Goal: Task Accomplishment & Management: Use online tool/utility

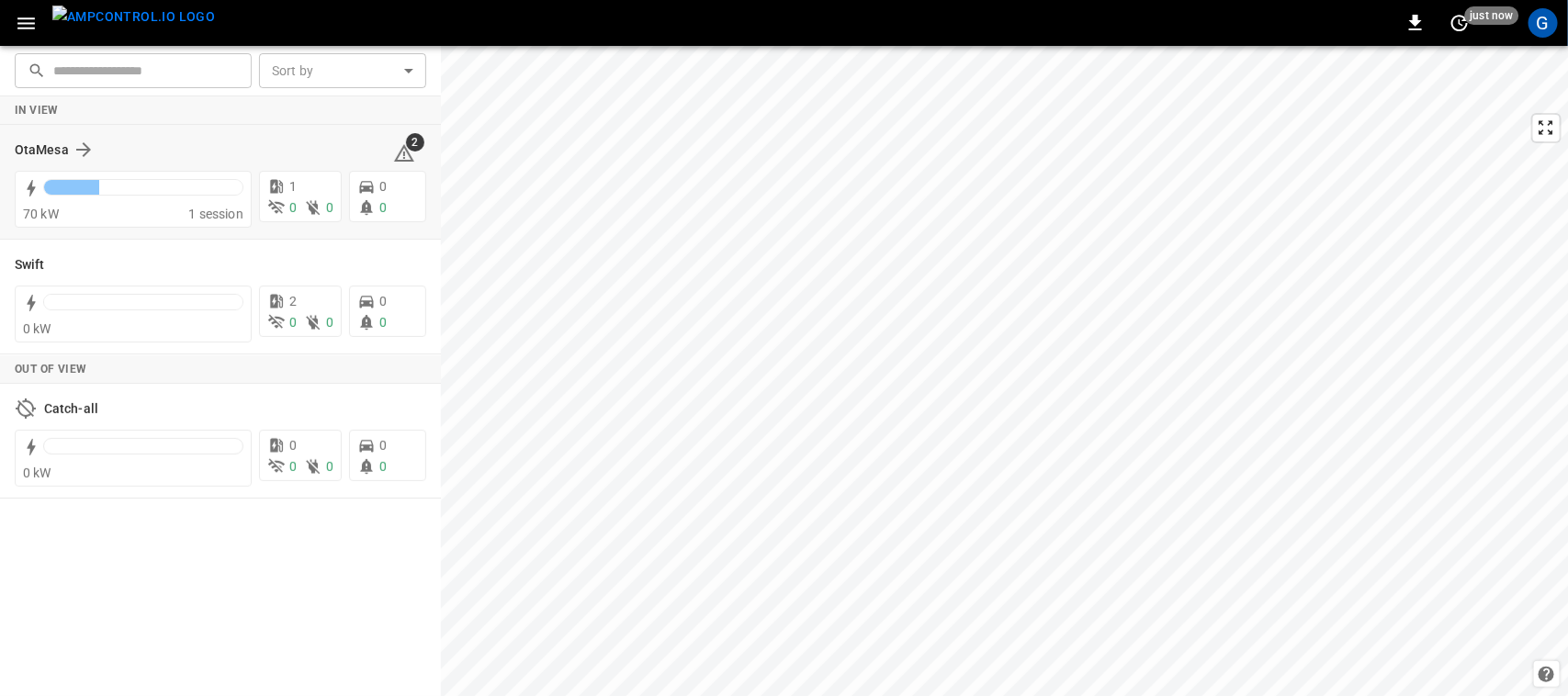
click at [65, 134] on div "OtaMesa 2" at bounding box center [220, 150] width 411 height 35
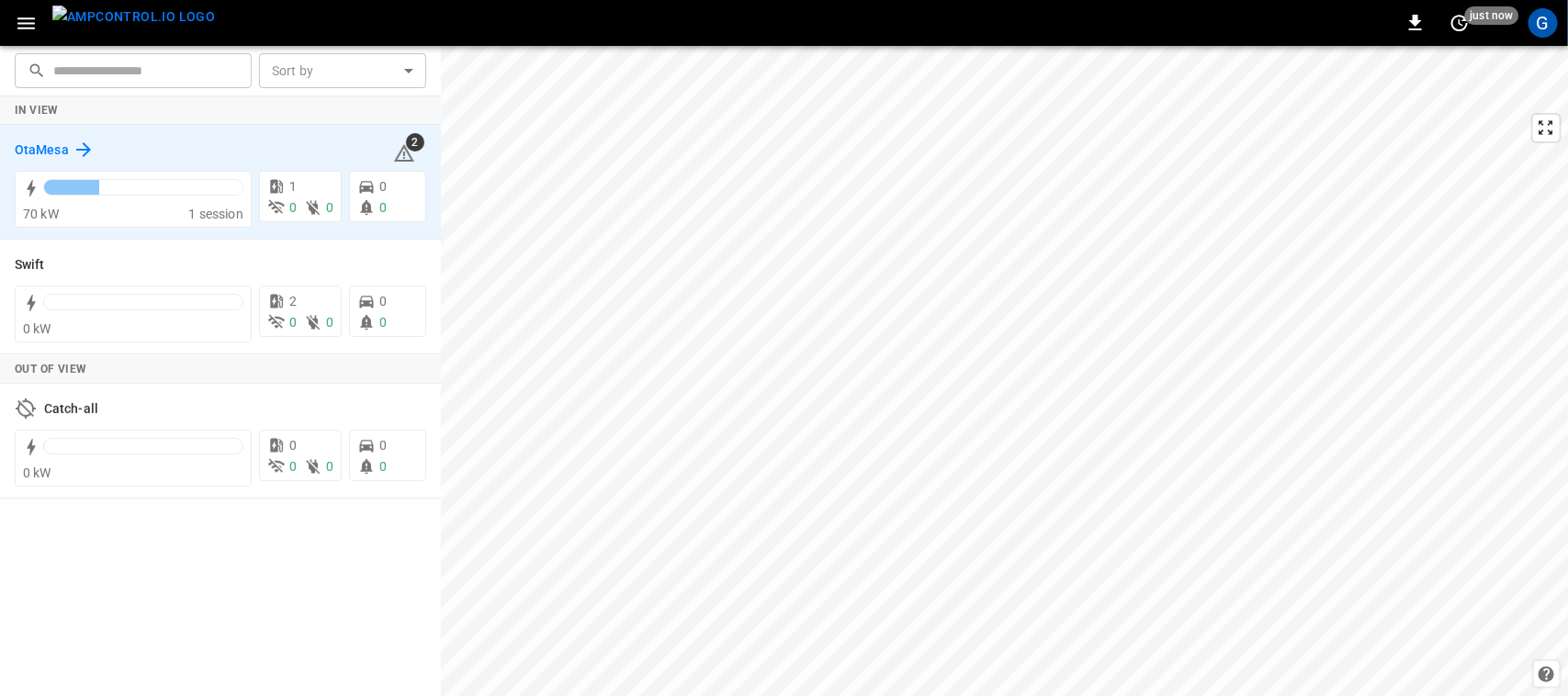
click at [78, 149] on icon at bounding box center [84, 150] width 15 height 15
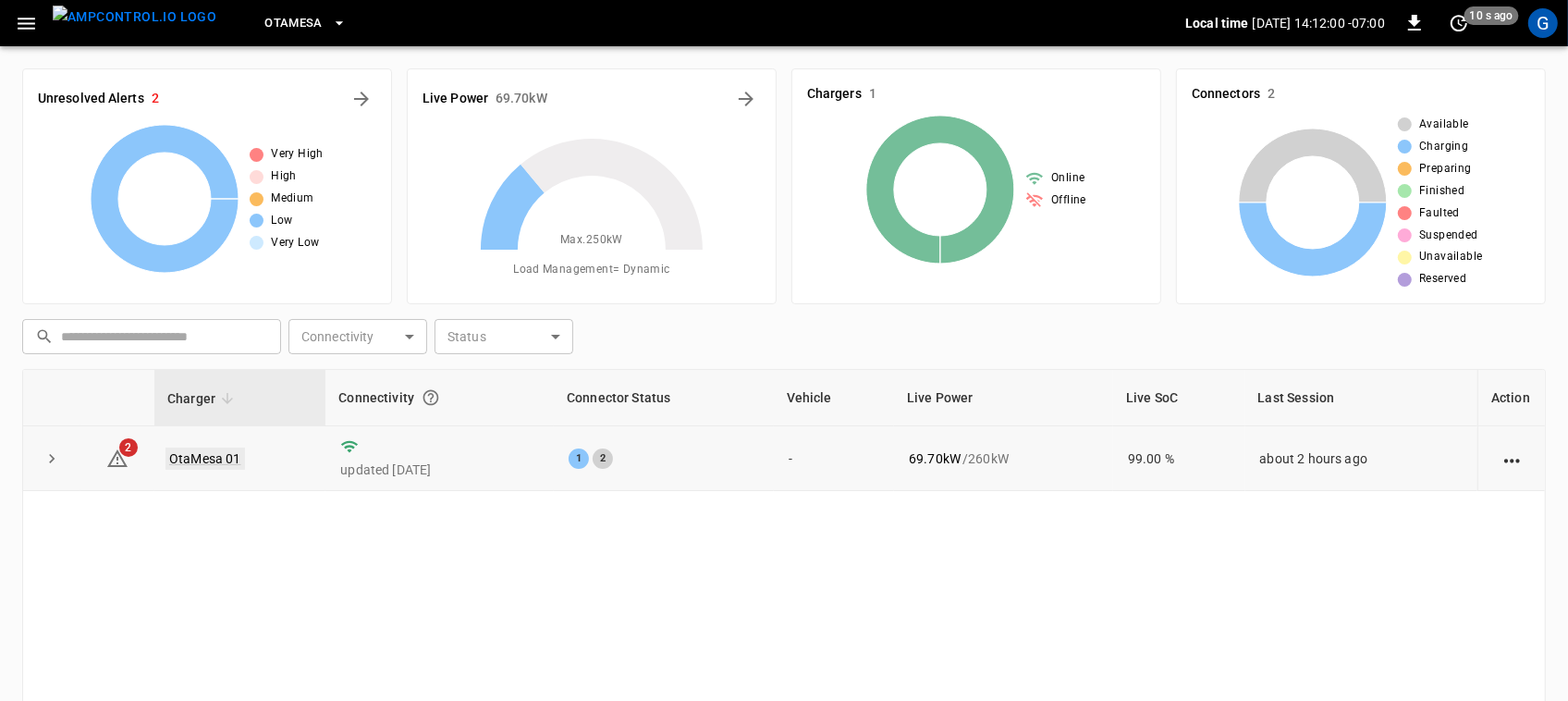
click at [208, 464] on link "OtaMesa 01" at bounding box center [205, 458] width 80 height 22
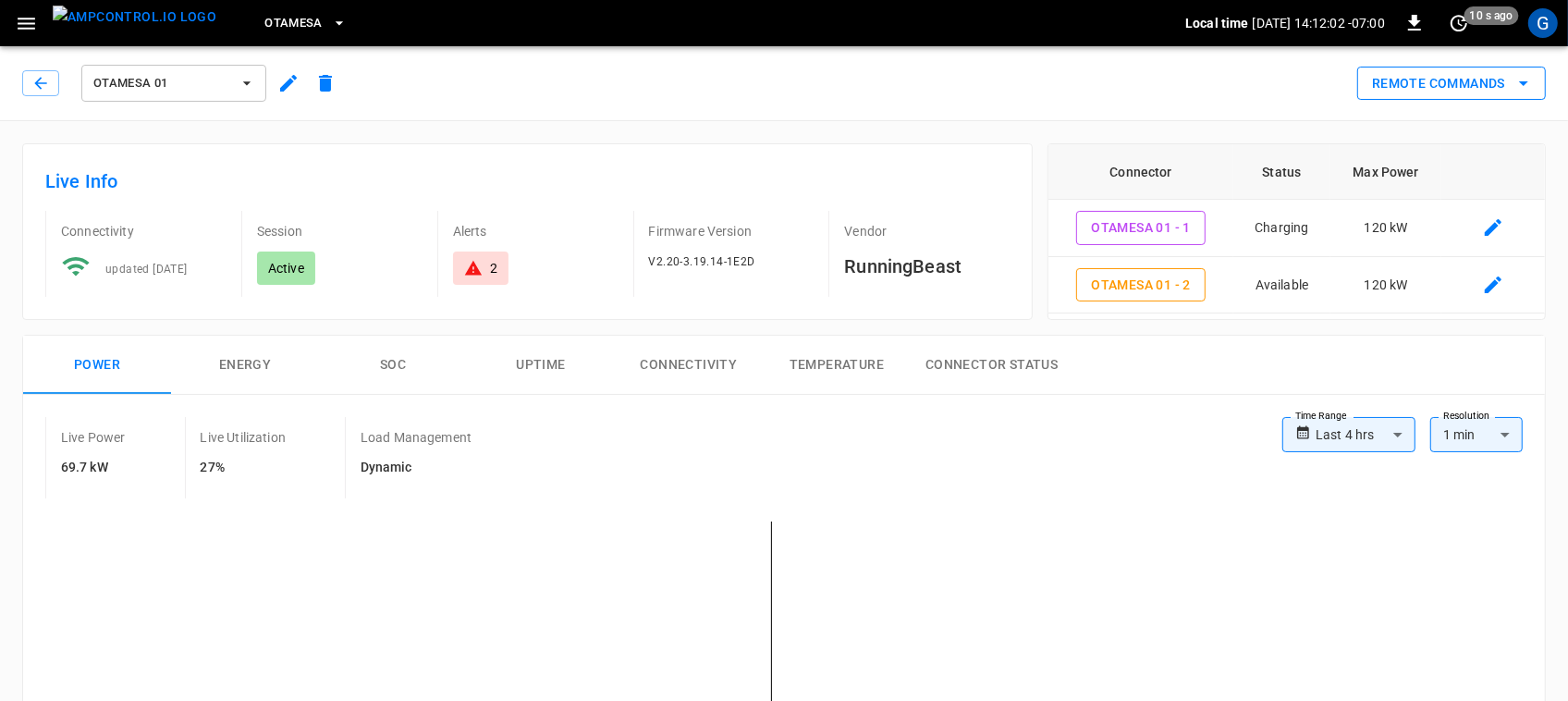
click at [1416, 94] on button "Remote Commands" at bounding box center [1451, 83] width 188 height 34
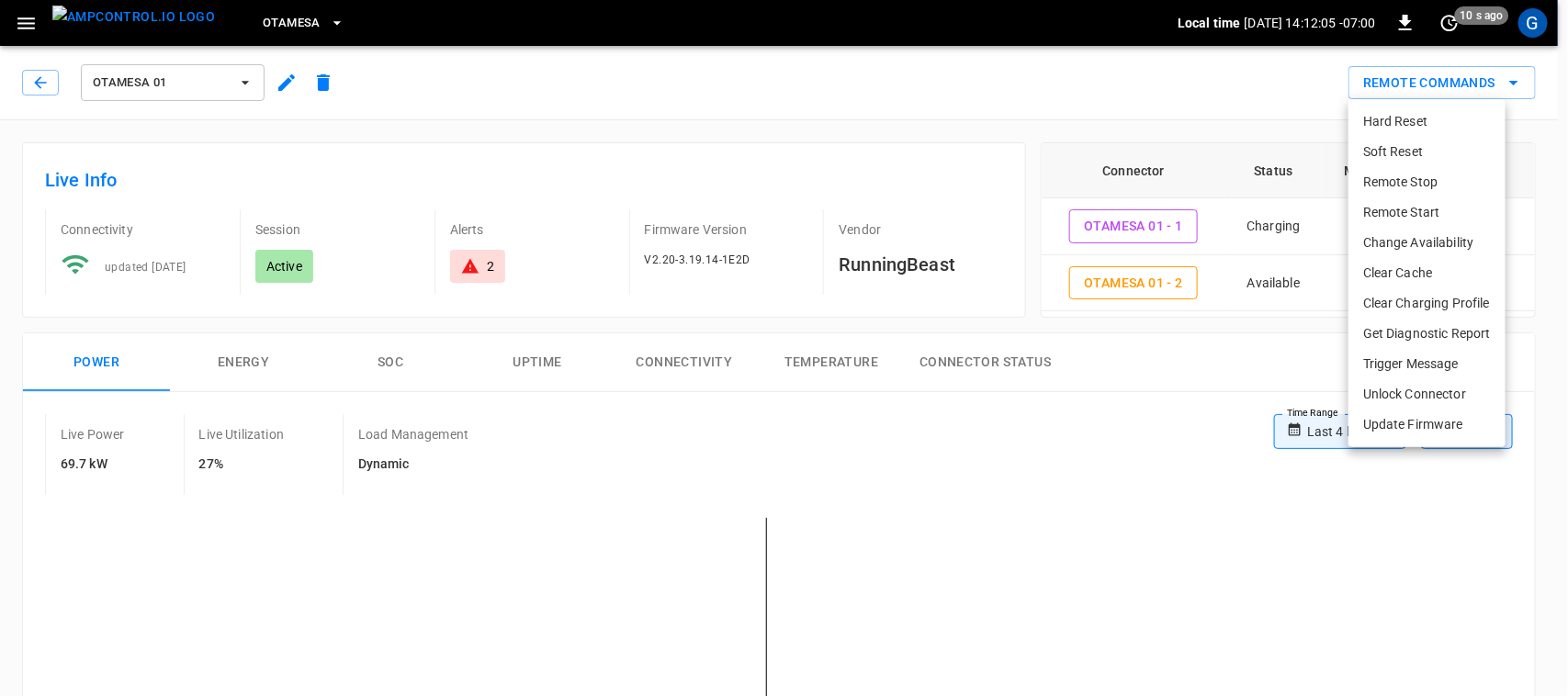
click at [1445, 189] on li "Remote Stop" at bounding box center [1427, 182] width 157 height 30
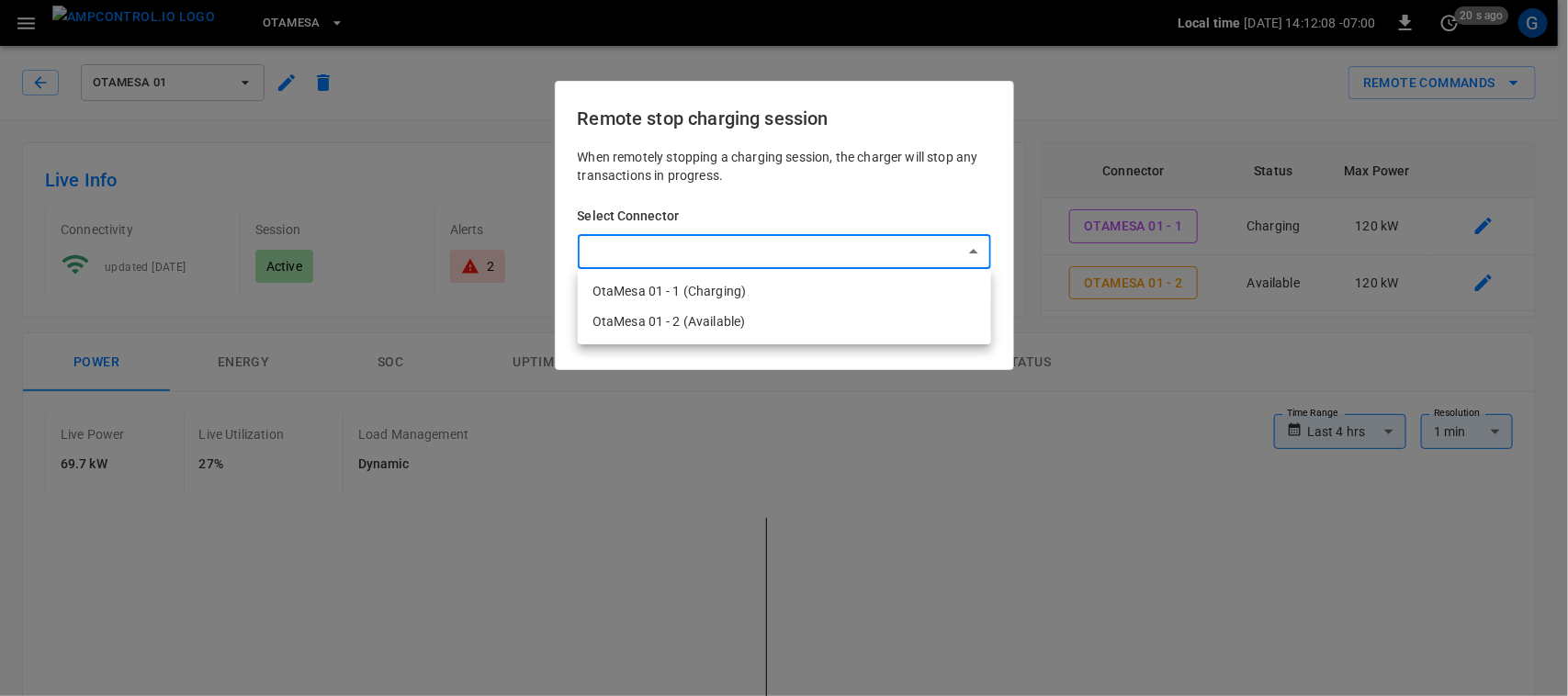
click at [752, 298] on li "OtaMesa 01 - 1 (Charging)" at bounding box center [784, 292] width 413 height 30
type input "**********"
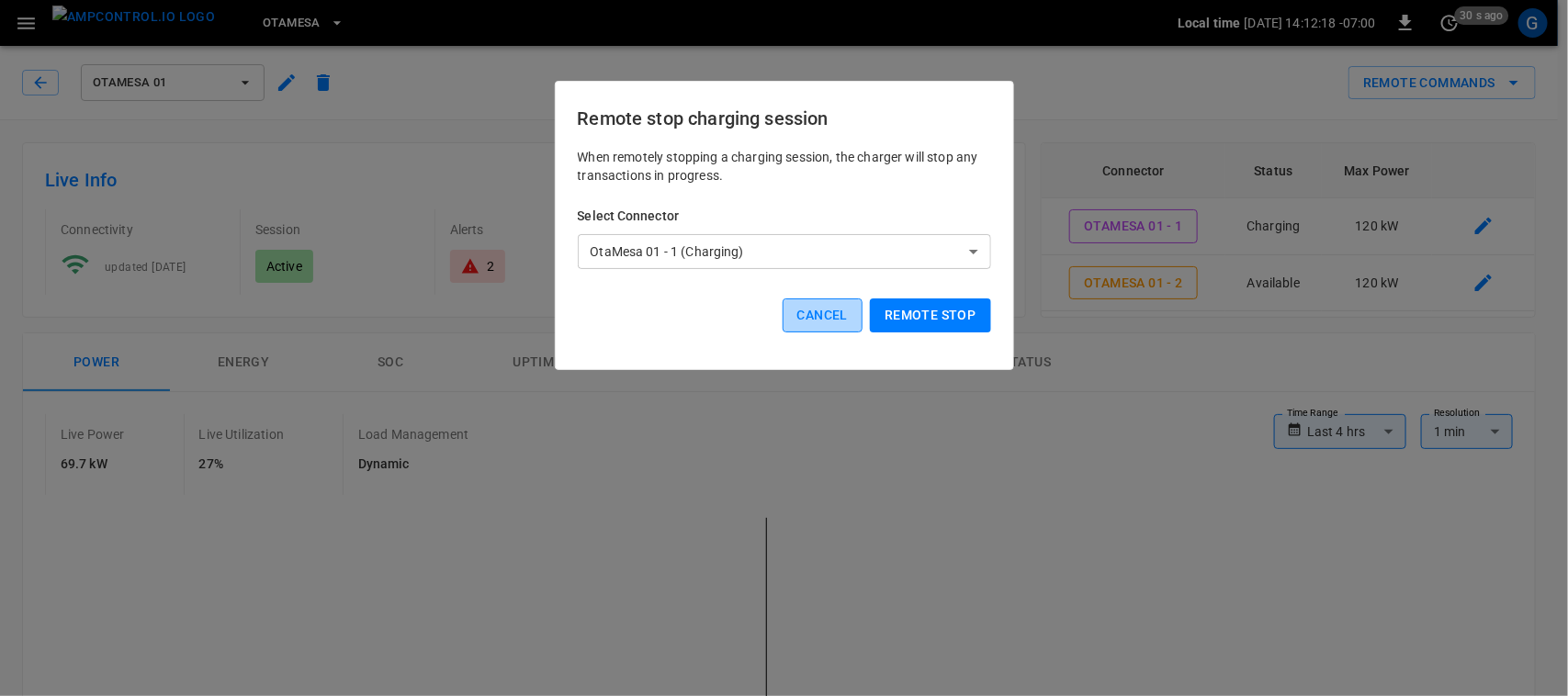
click at [837, 308] on button "Cancel" at bounding box center [823, 315] width 80 height 34
